Goal: Task Accomplishment & Management: Complete application form

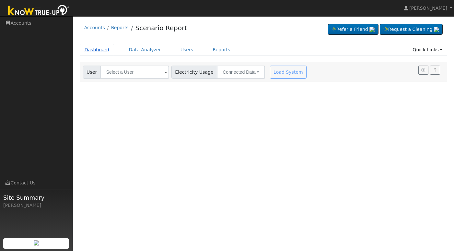
click at [102, 48] on link "Dashboard" at bounding box center [97, 50] width 35 height 12
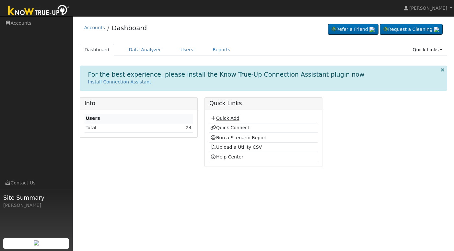
click at [236, 118] on link "Quick Add" at bounding box center [225, 117] width 29 height 5
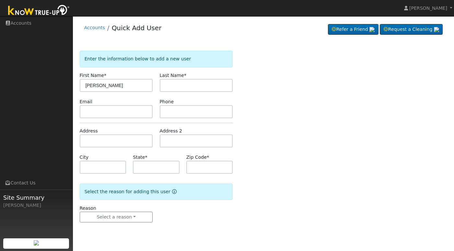
type input "[PERSON_NAME]"
click at [175, 82] on input "text" at bounding box center [196, 85] width 73 height 13
type input "Carrillo"
click at [108, 111] on input "text" at bounding box center [116, 111] width 73 height 13
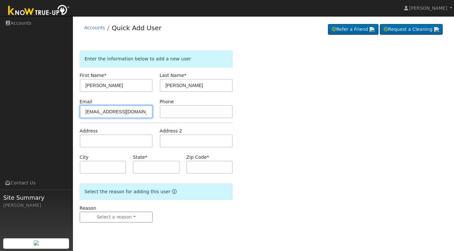
type input "javiercarillo92@gmail.com"
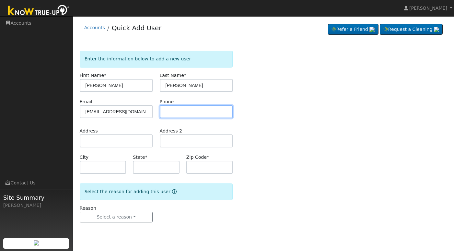
click at [172, 109] on input "text" at bounding box center [196, 111] width 73 height 13
type input "5592818503"
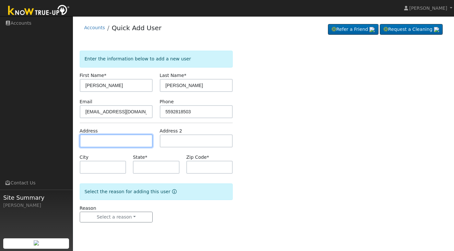
click at [93, 142] on input "text" at bounding box center [116, 140] width 73 height 13
type input "1070 Atlantica Drive South"
type input "Madera"
type input "CA"
type input "93636"
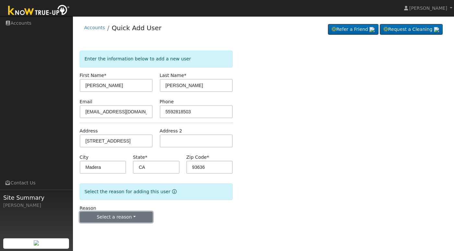
click at [137, 214] on button "Select a reason" at bounding box center [116, 217] width 73 height 11
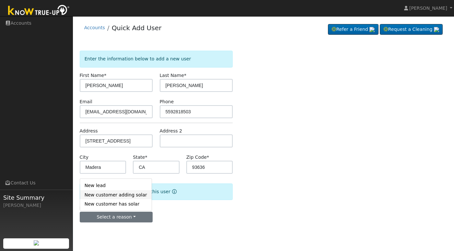
click at [115, 194] on link "New customer adding solar" at bounding box center [116, 194] width 72 height 9
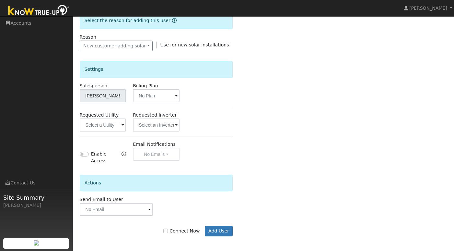
scroll to position [173, 0]
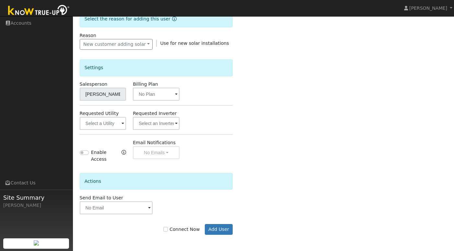
click at [123, 122] on span at bounding box center [123, 123] width 3 height 7
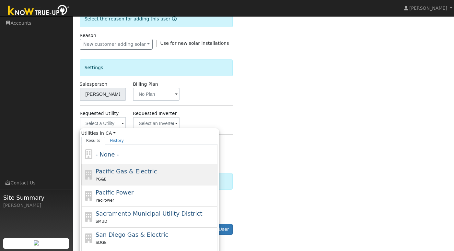
click at [126, 177] on div "PG&E" at bounding box center [156, 178] width 120 height 7
type input "Pacific Gas & Electric"
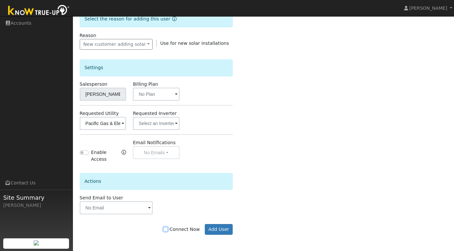
click at [168, 229] on input "Connect Now" at bounding box center [165, 229] width 5 height 5
checkbox input "true"
click at [218, 228] on button "Add User" at bounding box center [219, 229] width 28 height 11
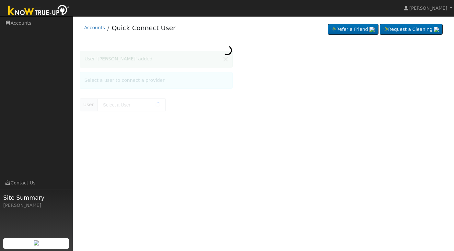
type input "[PERSON_NAME]"
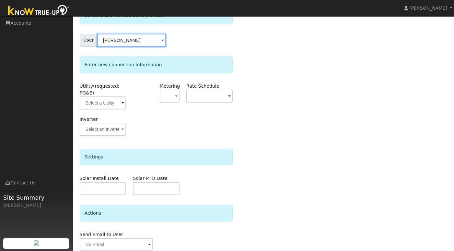
scroll to position [44, 0]
click at [123, 102] on span at bounding box center [123, 102] width 3 height 7
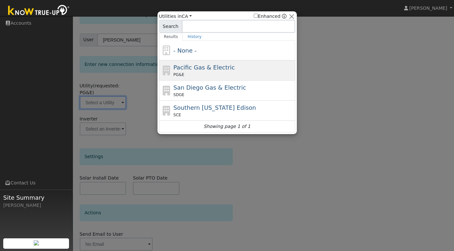
click at [207, 68] on span "Pacific Gas & Electric" at bounding box center [204, 67] width 61 height 7
type input "PG&E"
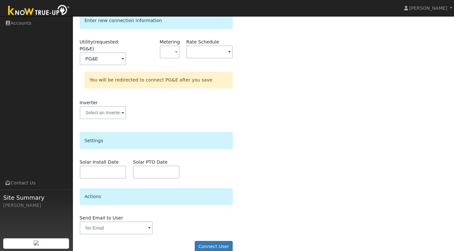
scroll to position [98, 0]
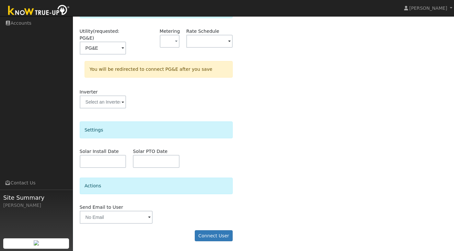
click at [151, 218] on span at bounding box center [149, 217] width 3 height 7
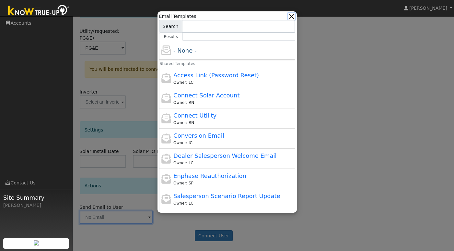
click at [293, 16] on button "button" at bounding box center [291, 16] width 7 height 7
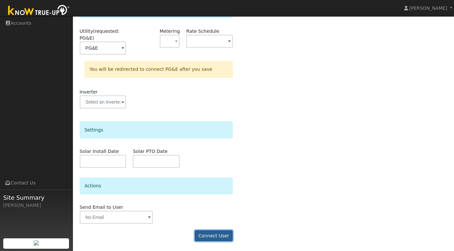
click at [219, 236] on button "Connect User" at bounding box center [214, 235] width 38 height 11
